Goal: Task Accomplishment & Management: Manage account settings

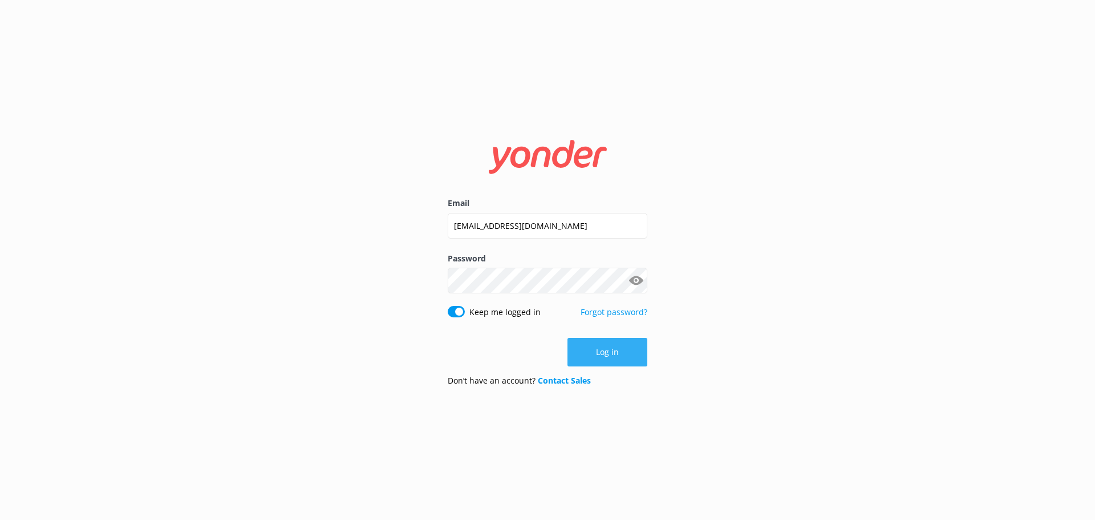
click at [597, 355] on button "Log in" at bounding box center [607, 352] width 80 height 29
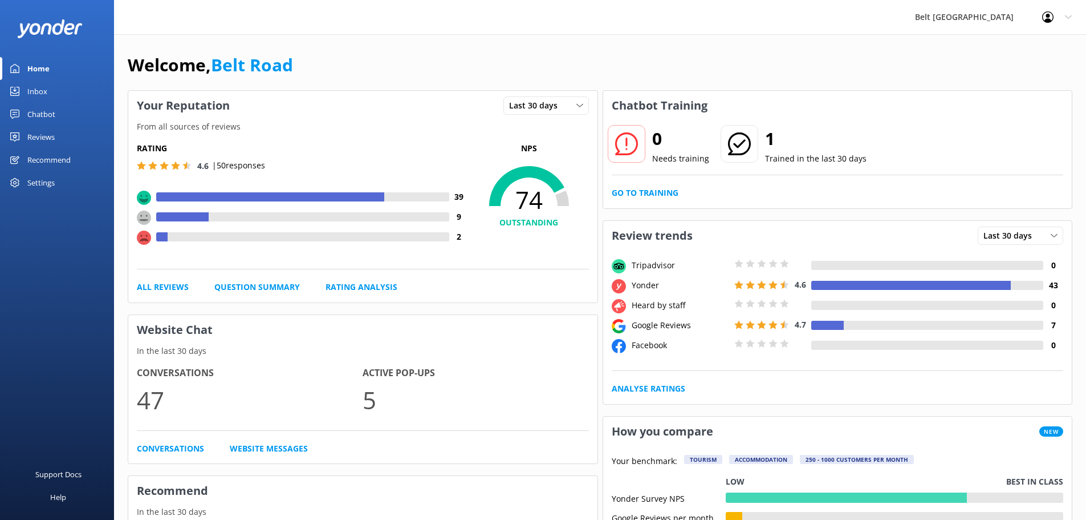
click at [62, 134] on link "Reviews" at bounding box center [57, 136] width 114 height 23
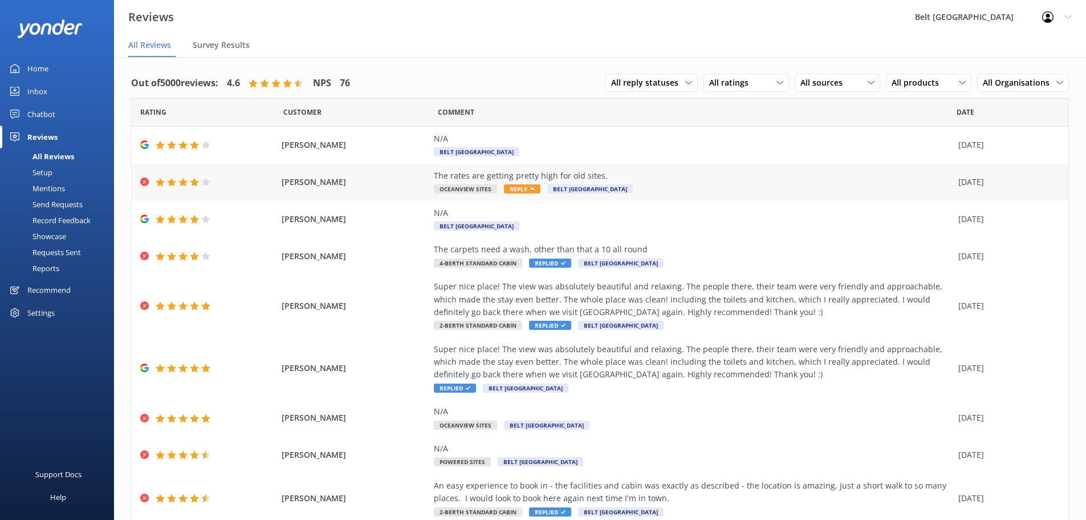
click at [639, 184] on div "The rates are getting pretty high for old sites. Oceanview Sites Reply [GEOGRAP…" at bounding box center [693, 182] width 519 height 26
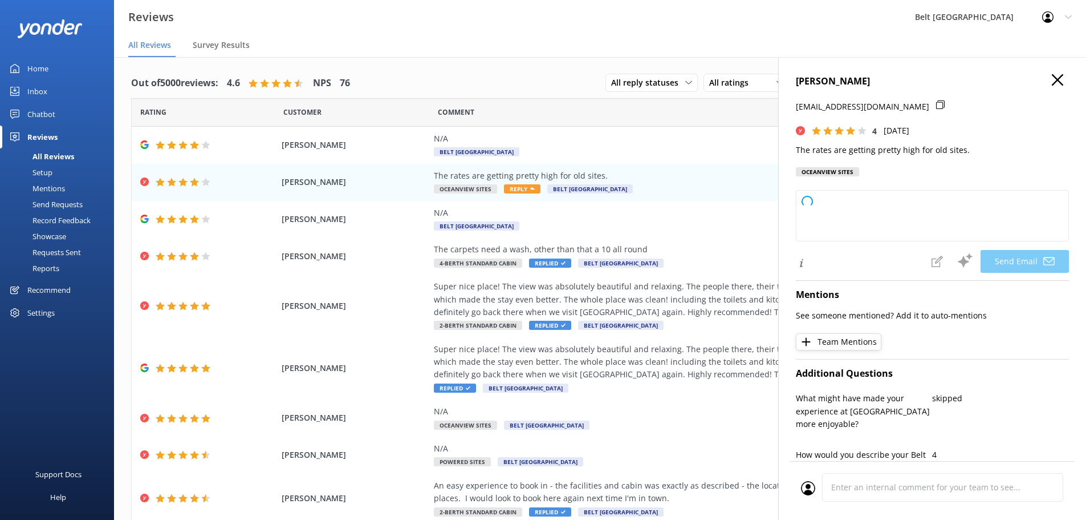
type textarea "Hi [PERSON_NAME], thank you for your feedback and for your continued support. W…"
